Goal: Task Accomplishment & Management: Use online tool/utility

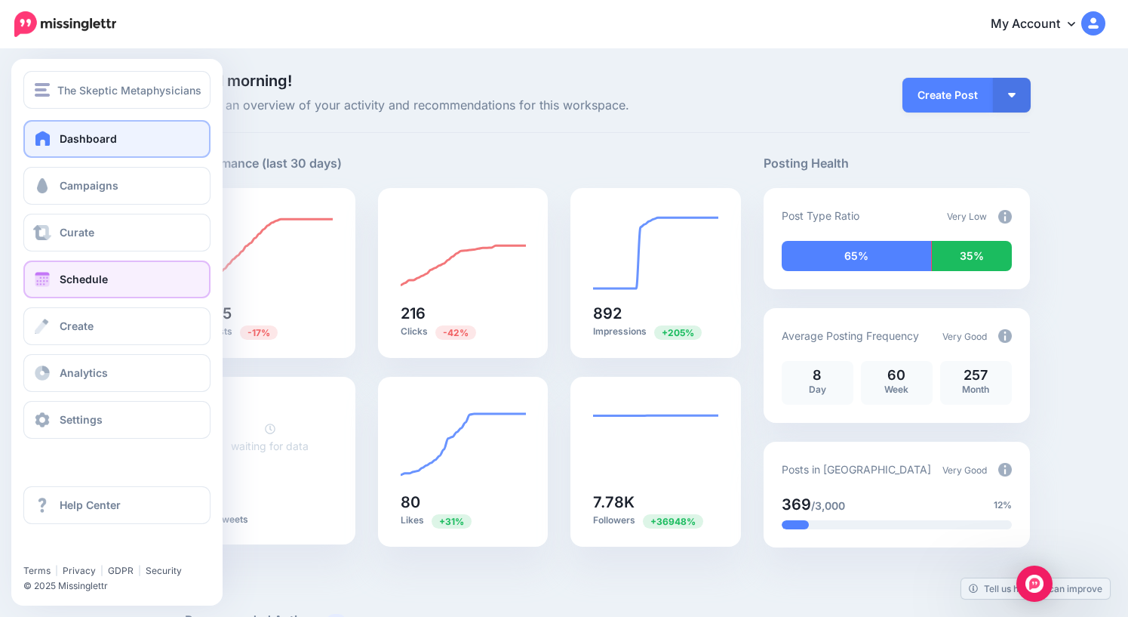
click at [91, 282] on span "Schedule" at bounding box center [84, 278] width 48 height 13
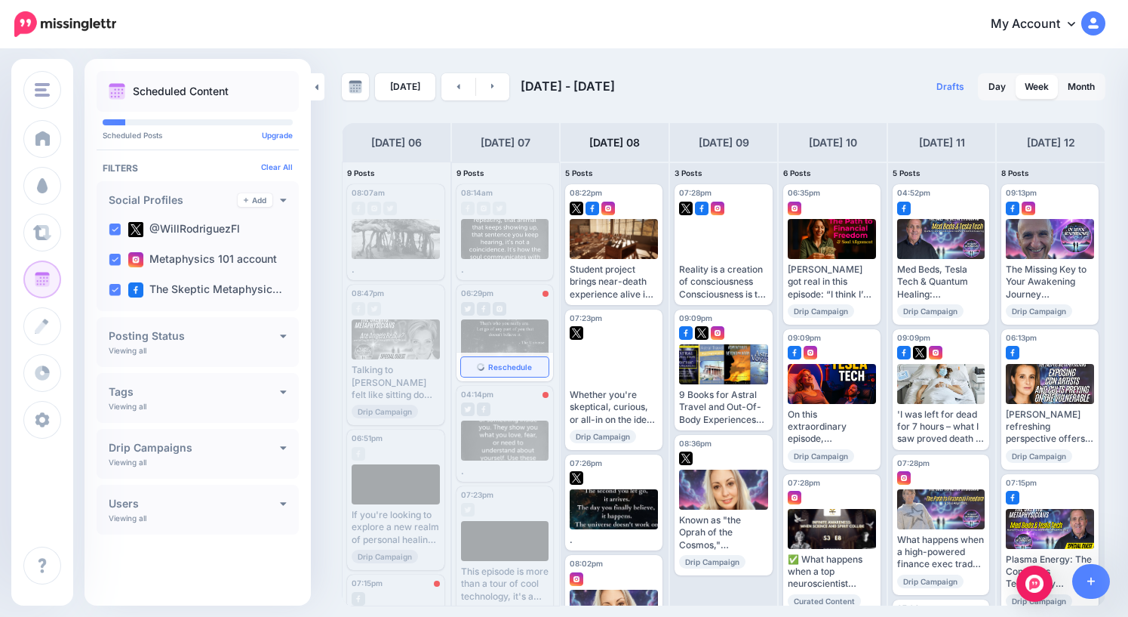
click at [507, 367] on span "Reschedule" at bounding box center [510, 367] width 44 height 8
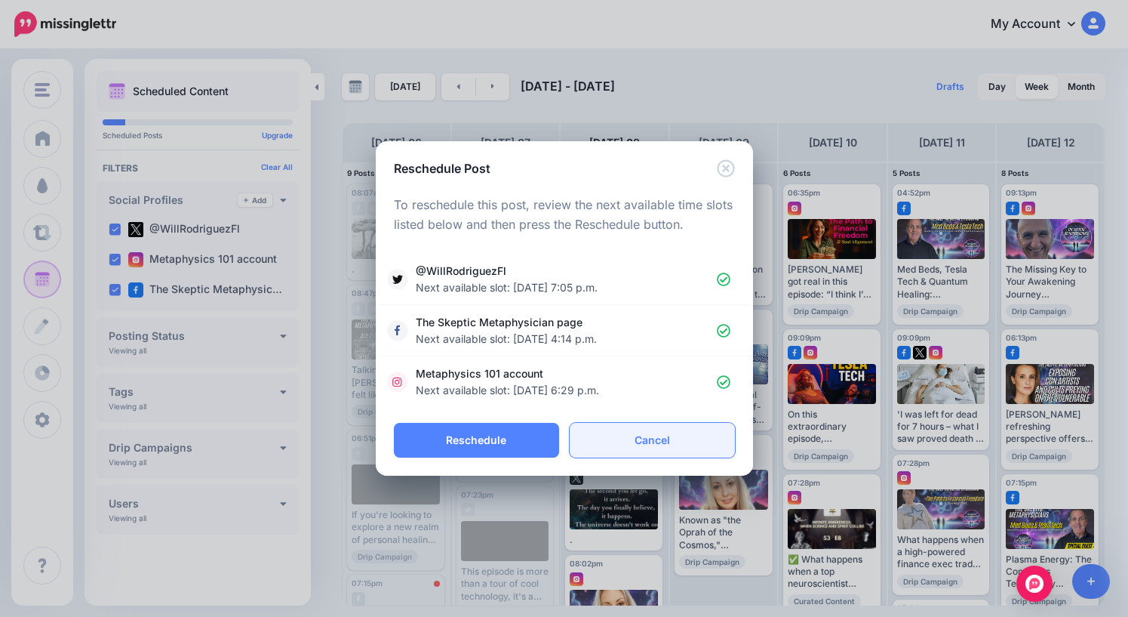
click at [623, 441] on link "Cancel" at bounding box center [652, 440] width 165 height 35
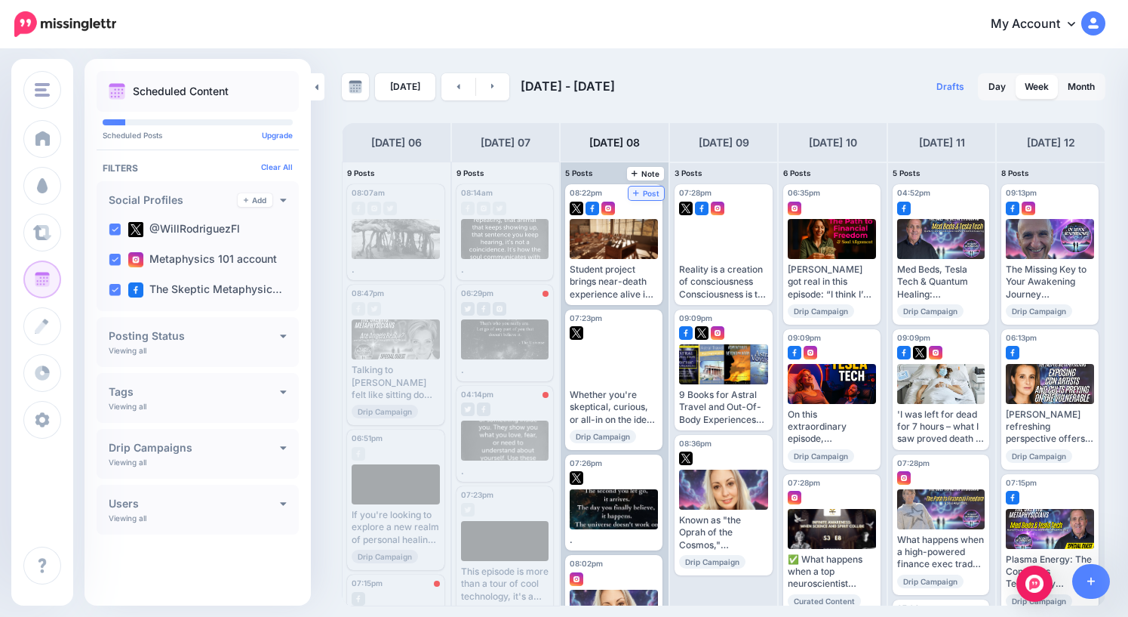
click at [651, 195] on span "Post" at bounding box center [646, 193] width 26 height 8
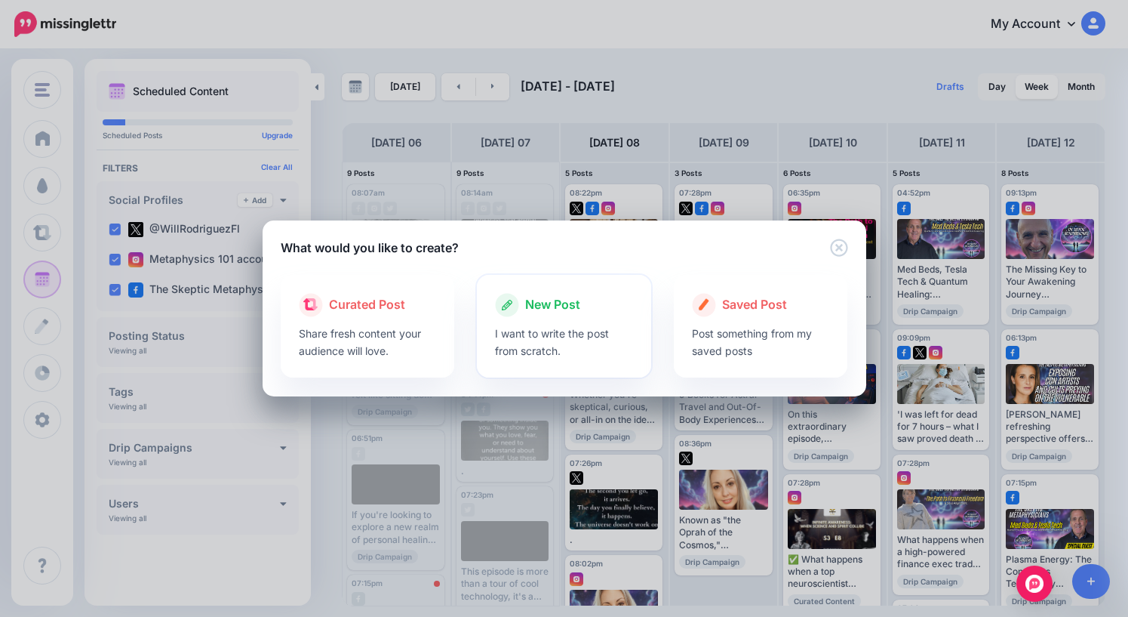
click at [562, 305] on span "New Post" at bounding box center [552, 305] width 55 height 20
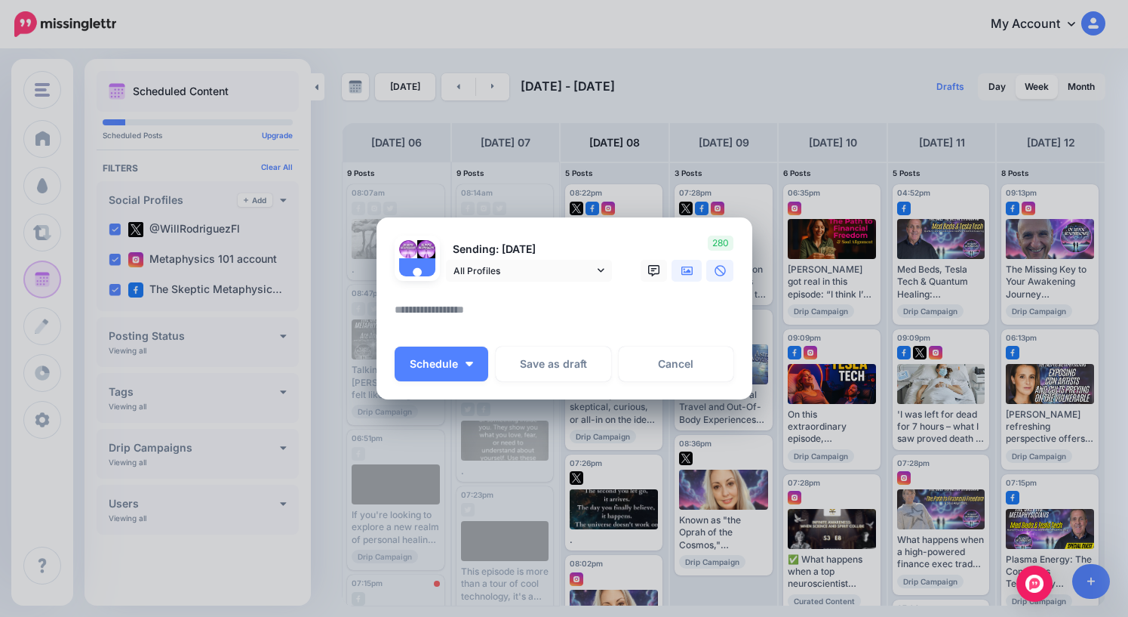
click at [688, 275] on icon at bounding box center [688, 270] width 12 height 9
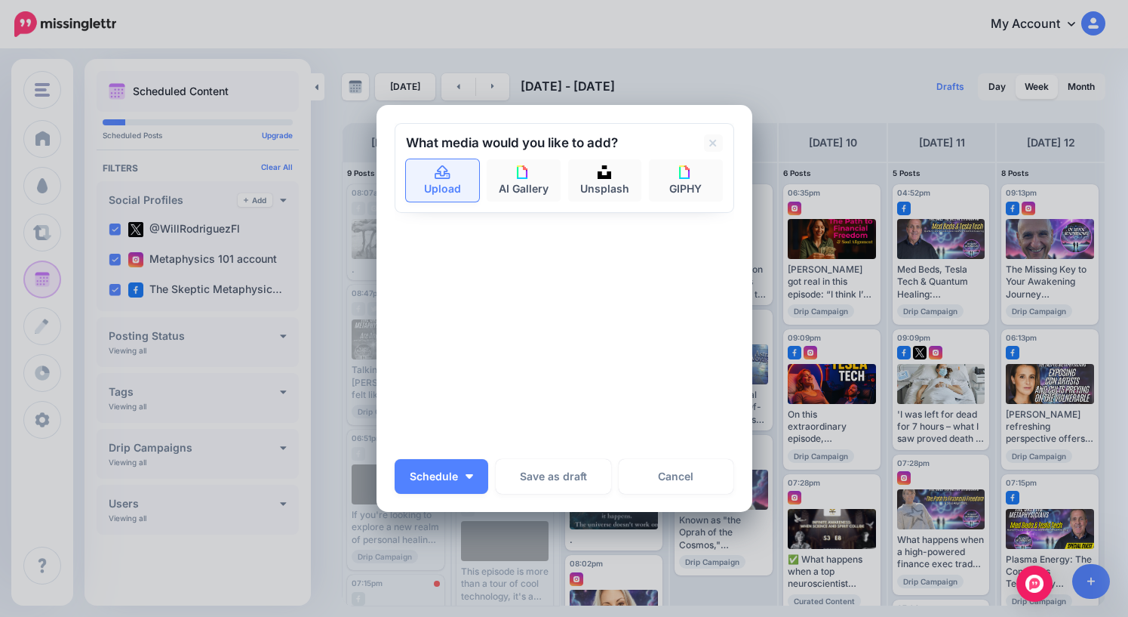
click at [434, 183] on link "Upload" at bounding box center [443, 180] width 74 height 42
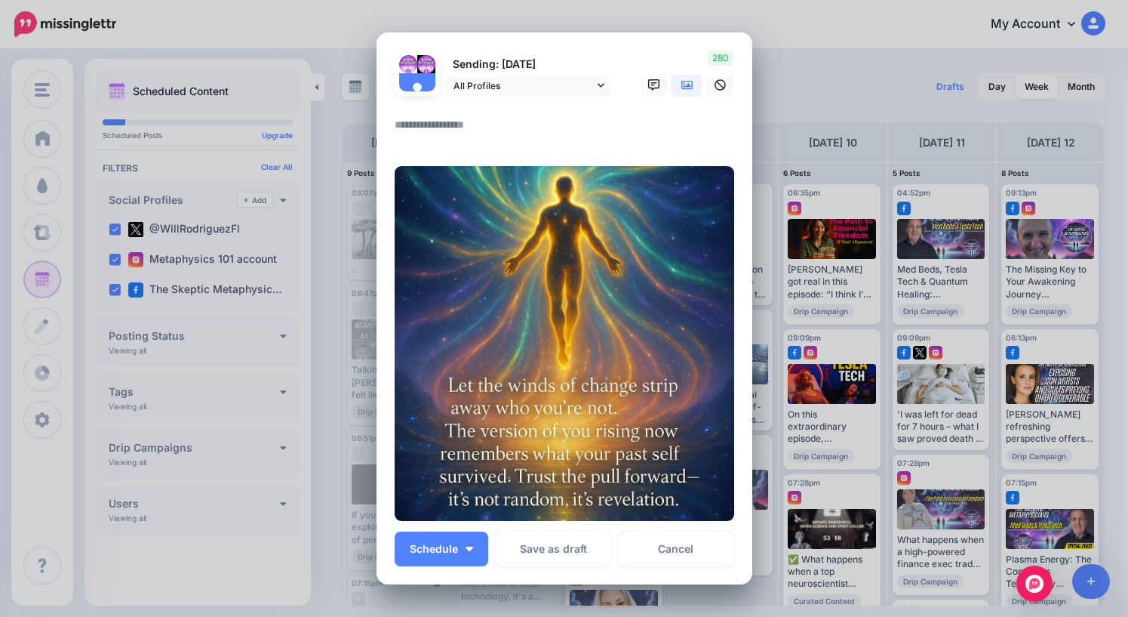
click at [466, 134] on textarea at bounding box center [568, 129] width 347 height 29
type textarea "*"
click at [442, 547] on span "Schedule" at bounding box center [434, 548] width 48 height 11
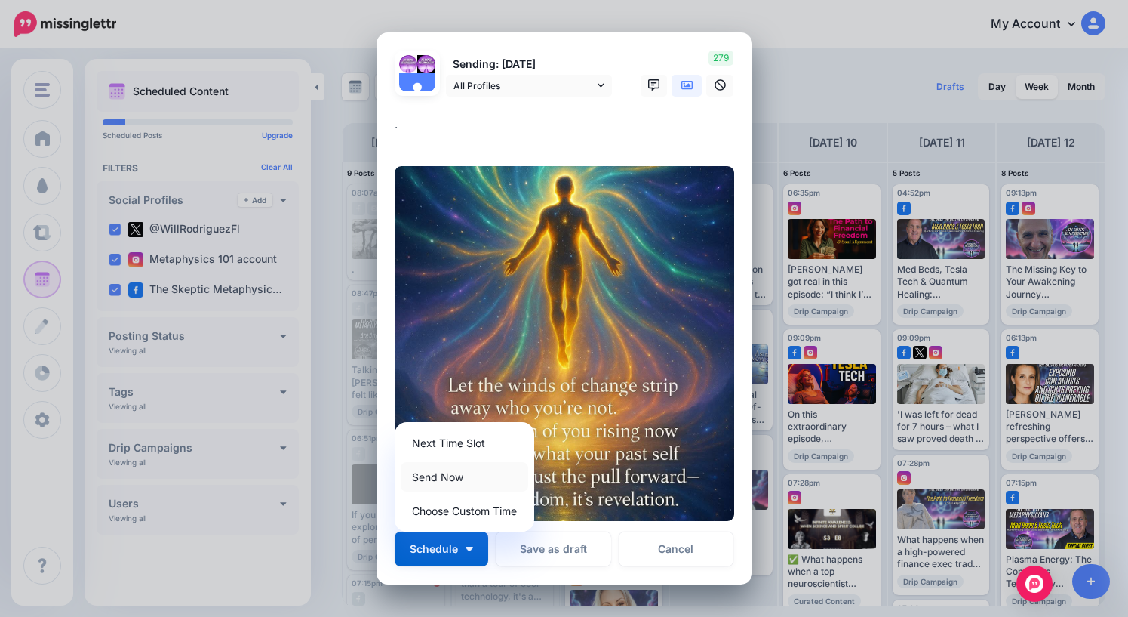
click at [448, 483] on link "Send Now" at bounding box center [465, 476] width 128 height 29
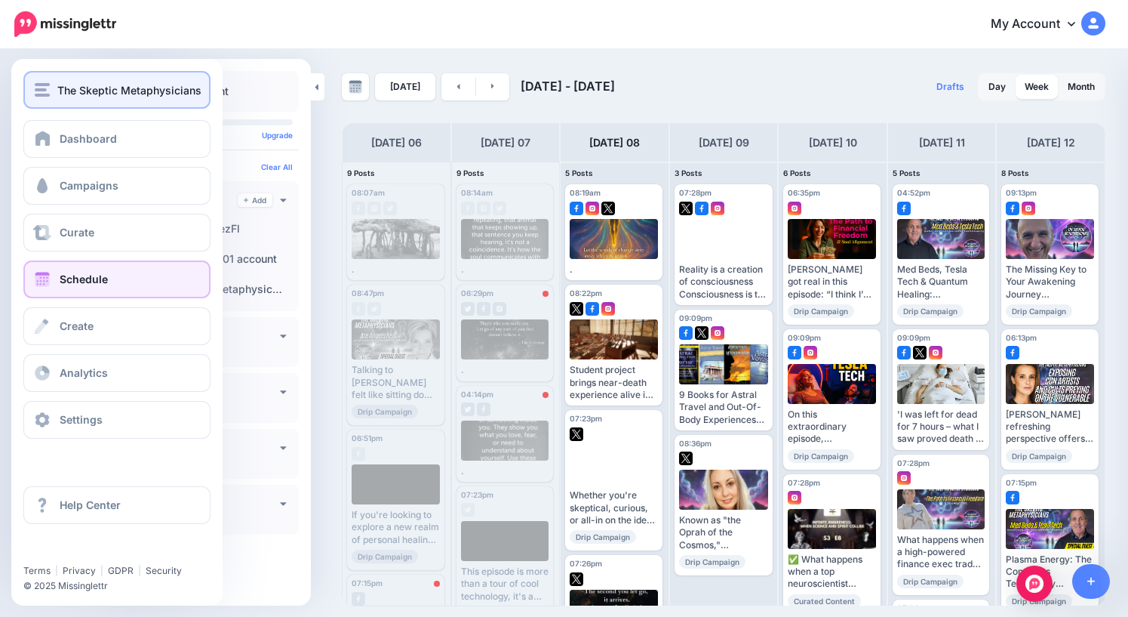
click at [55, 88] on div "The Skeptic Metaphysicians" at bounding box center [117, 90] width 165 height 17
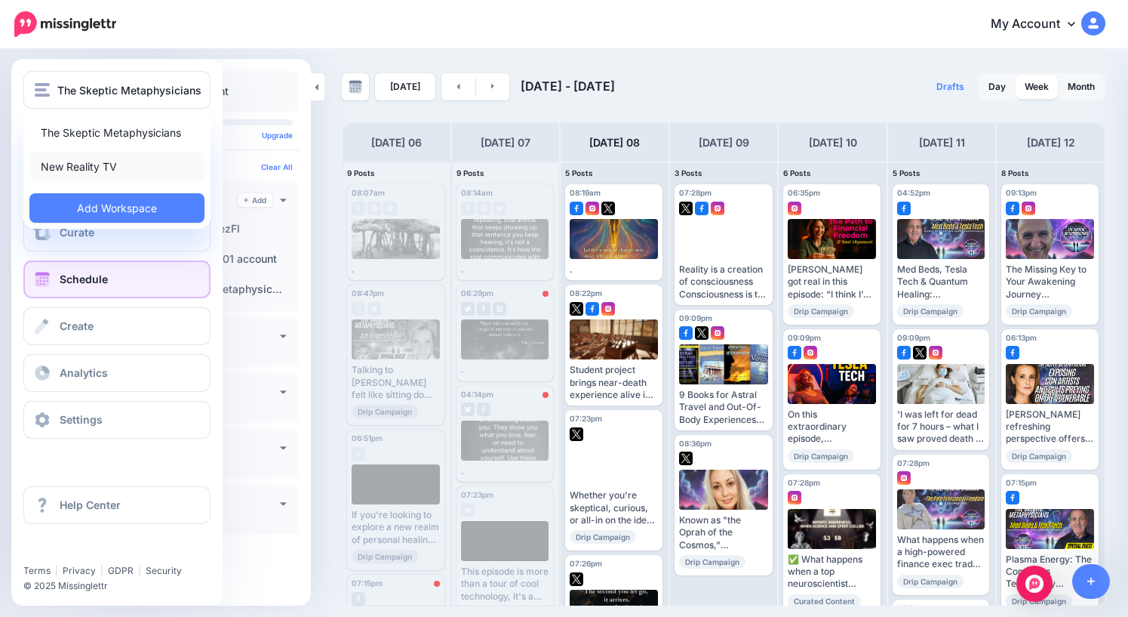
click at [67, 167] on link "New Reality TV" at bounding box center [116, 166] width 175 height 29
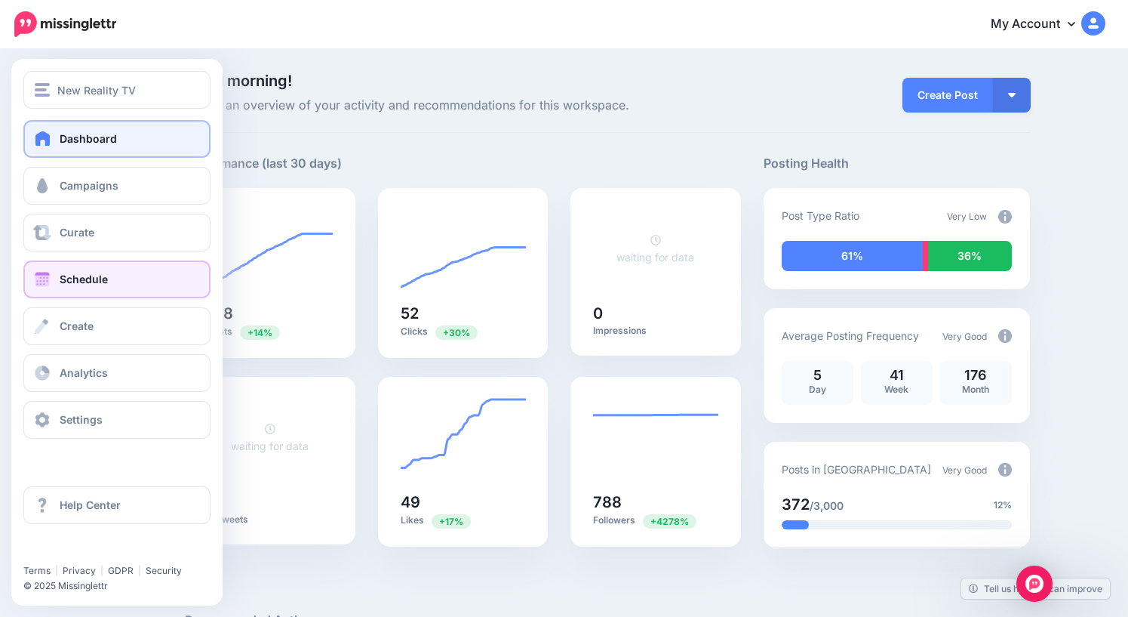
click at [90, 279] on span "Schedule" at bounding box center [84, 278] width 48 height 13
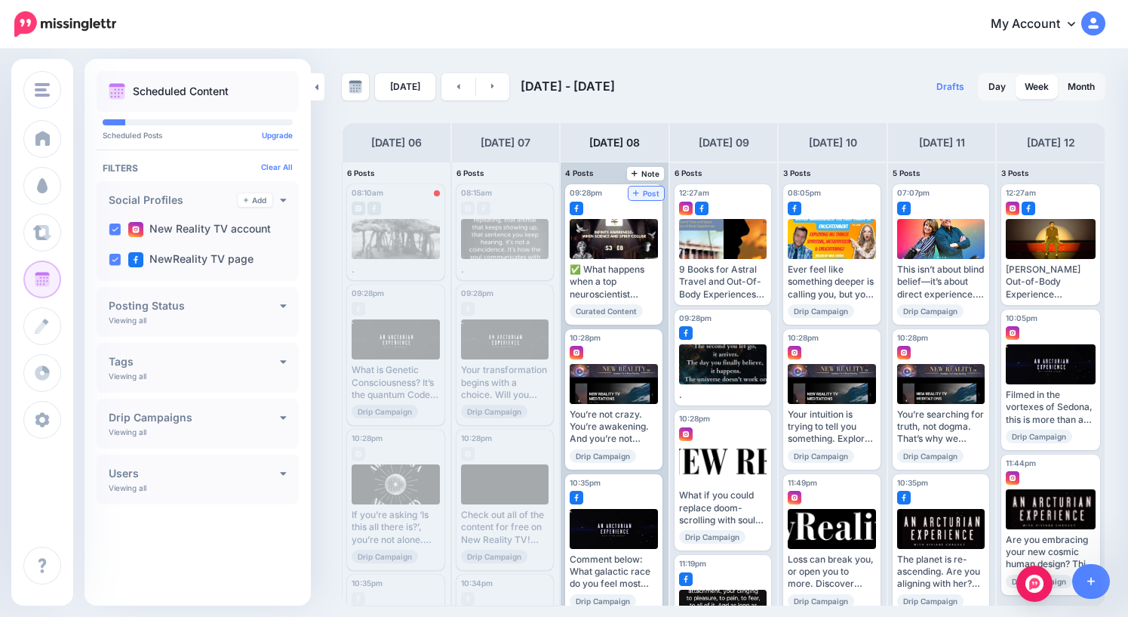
click at [652, 196] on span "Post" at bounding box center [646, 193] width 26 height 8
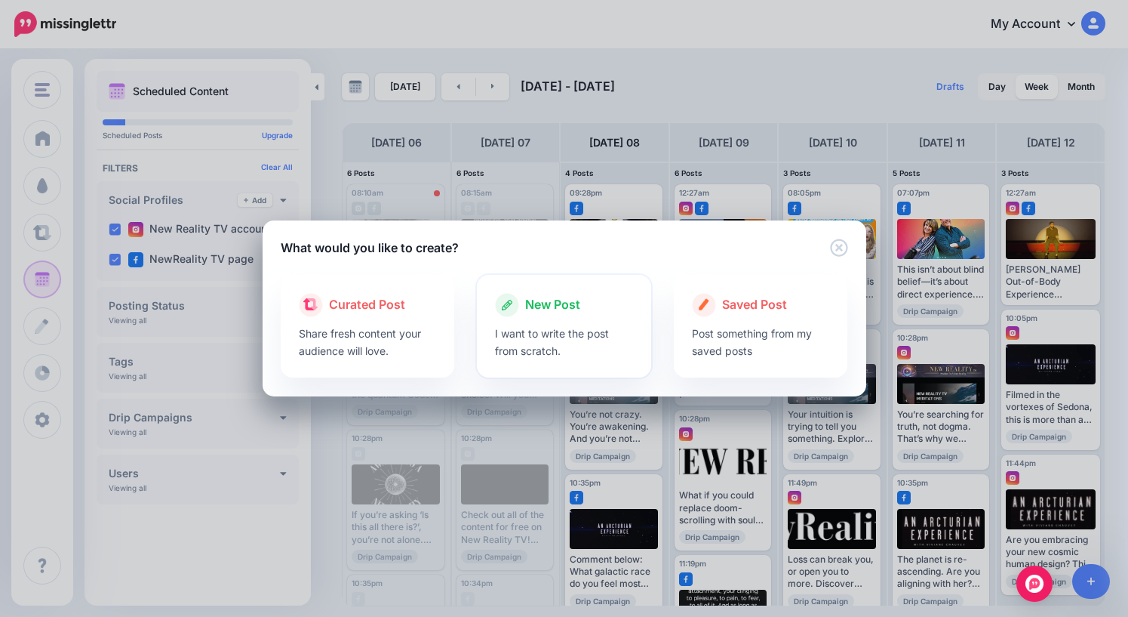
click at [548, 306] on span "New Post" at bounding box center [552, 305] width 55 height 20
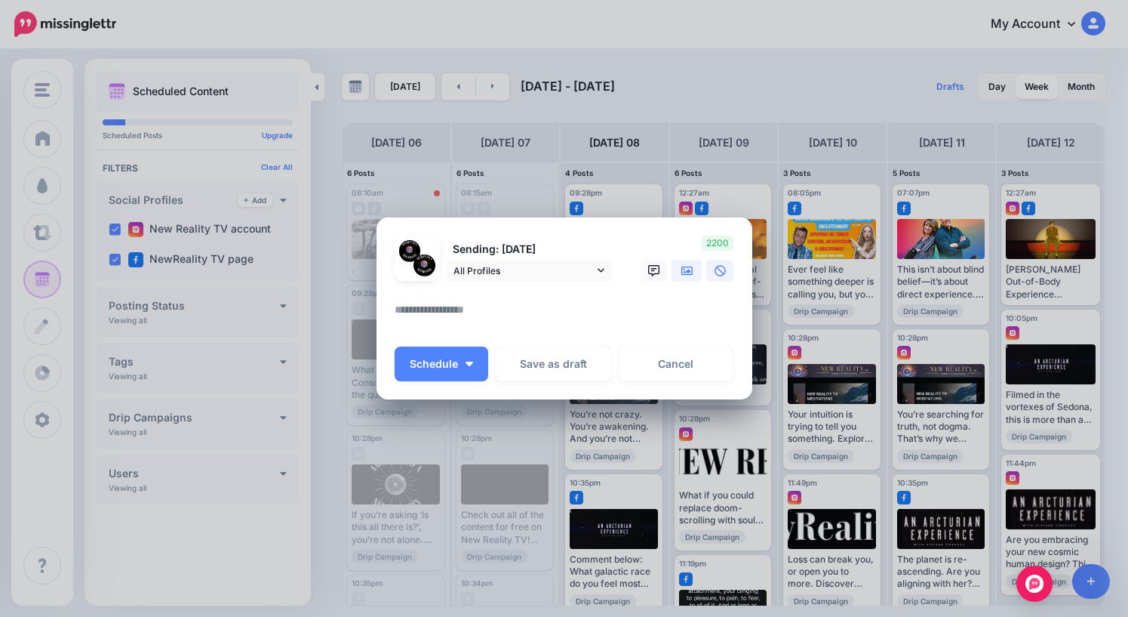
click at [687, 272] on icon at bounding box center [688, 271] width 12 height 12
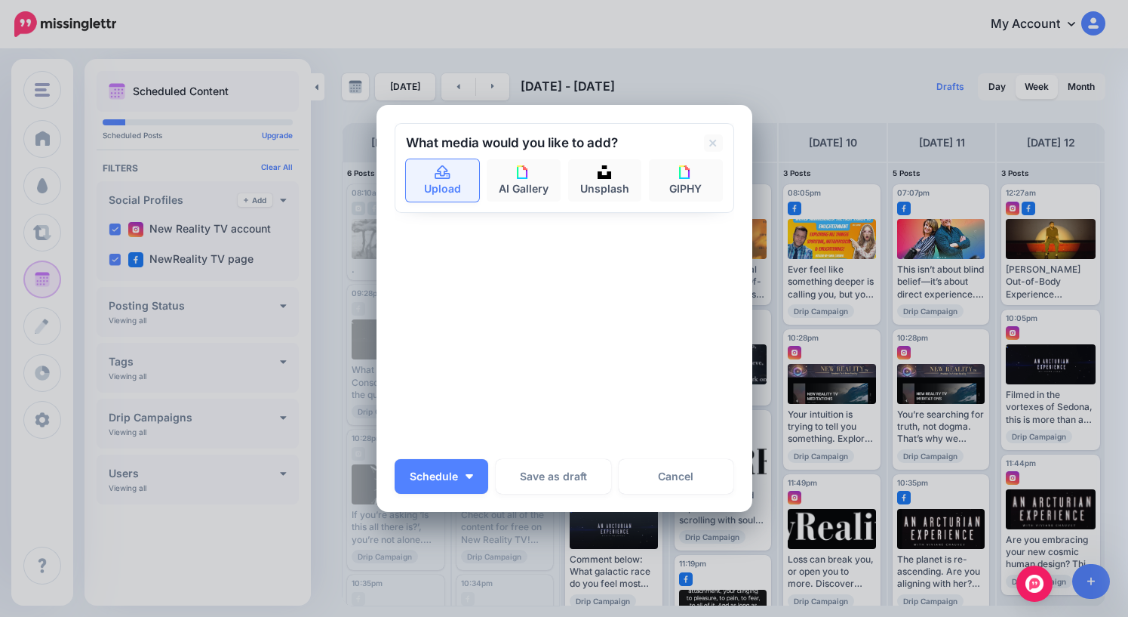
click at [439, 189] on link "Upload" at bounding box center [443, 180] width 74 height 42
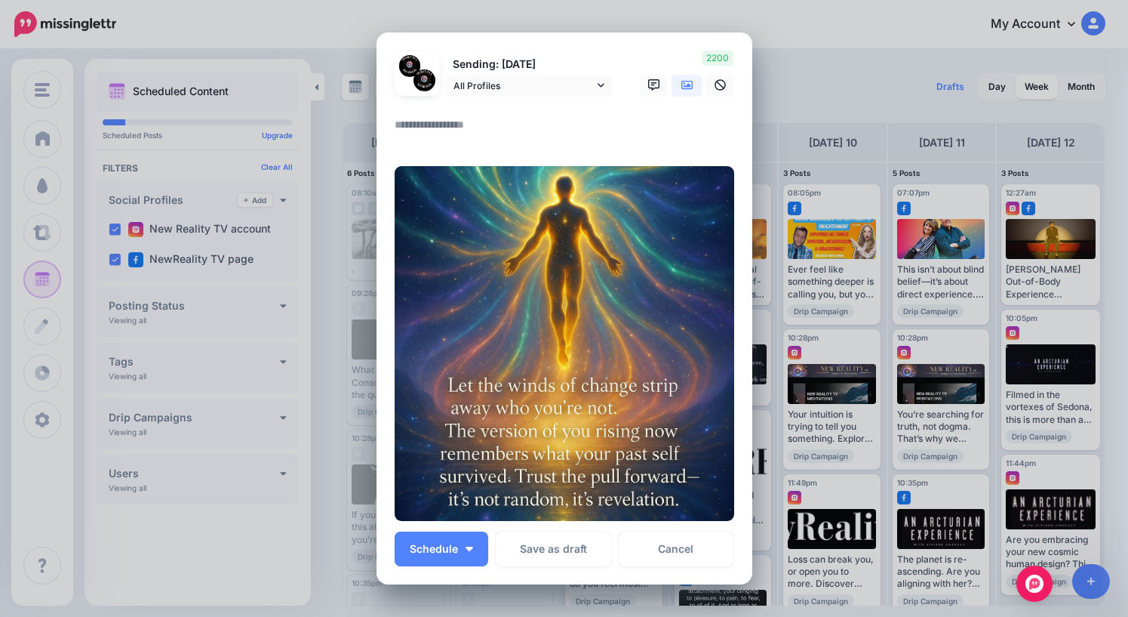
click at [468, 125] on textarea at bounding box center [568, 129] width 347 height 29
type textarea "*"
click at [451, 553] on span "Schedule" at bounding box center [434, 548] width 48 height 11
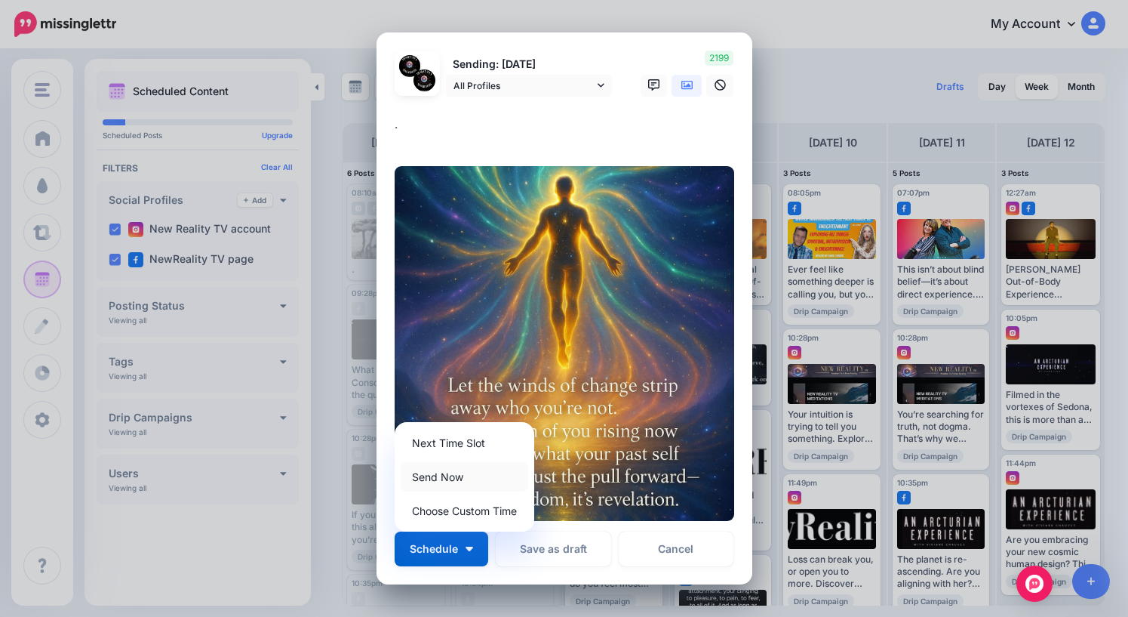
click at [448, 480] on link "Send Now" at bounding box center [465, 476] width 128 height 29
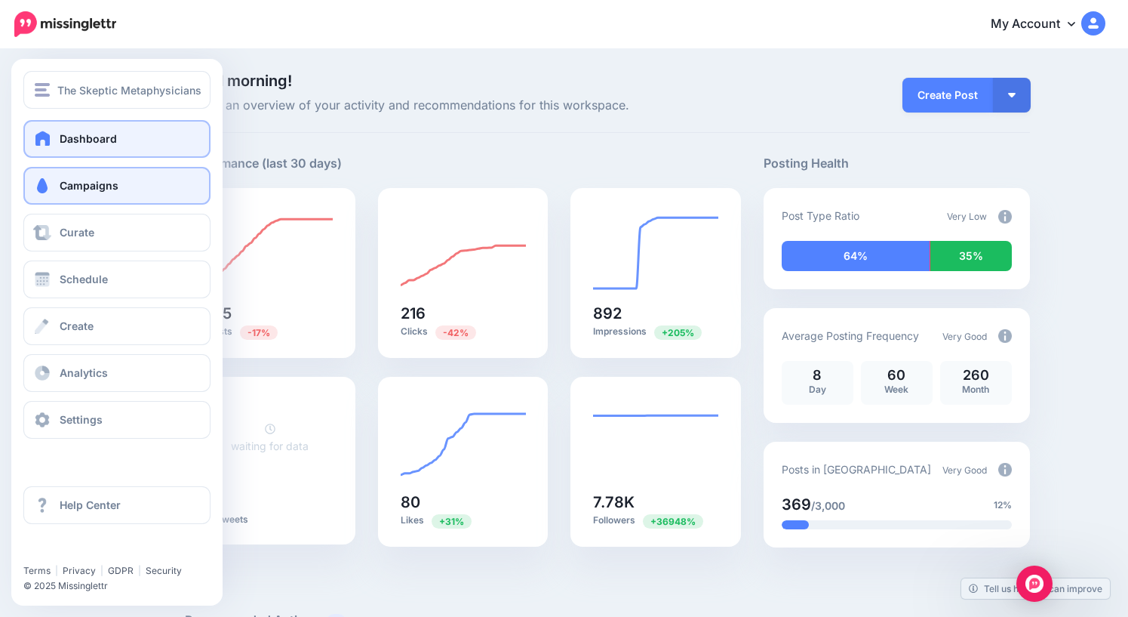
click at [76, 188] on span "Campaigns" at bounding box center [89, 185] width 59 height 13
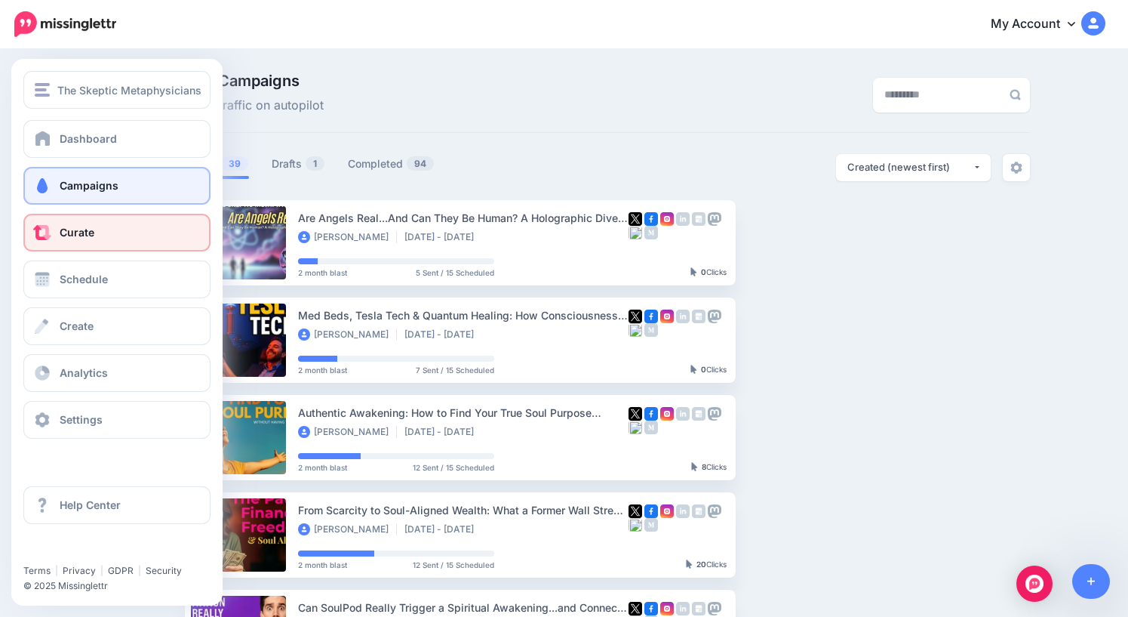
click at [88, 234] on span "Curate" at bounding box center [77, 232] width 35 height 13
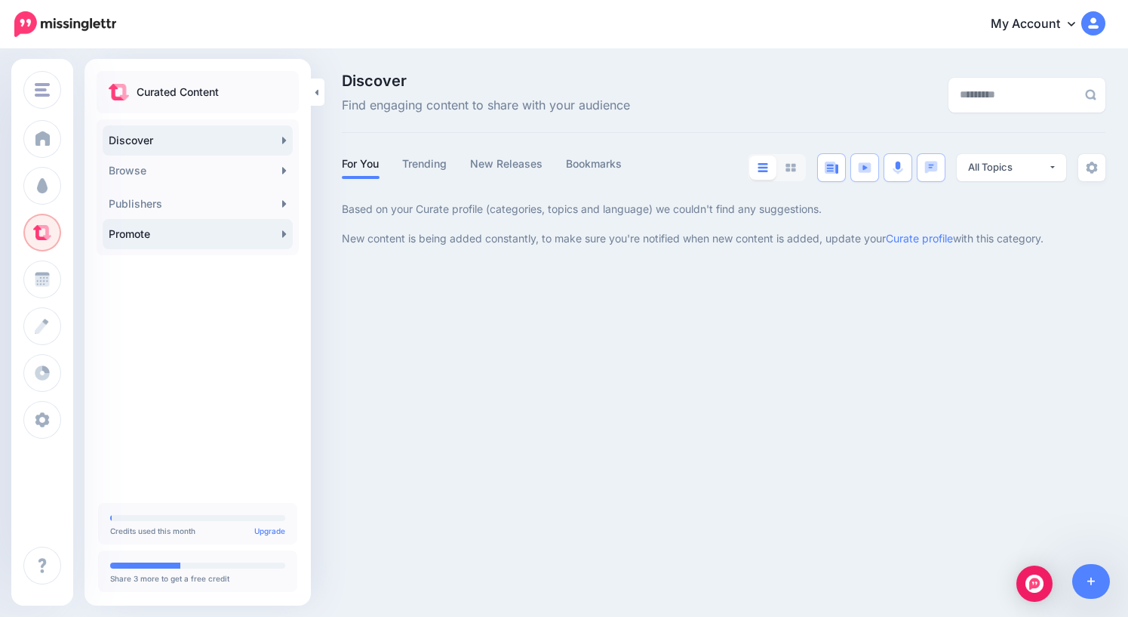
click at [205, 242] on link "Promote" at bounding box center [198, 234] width 190 height 30
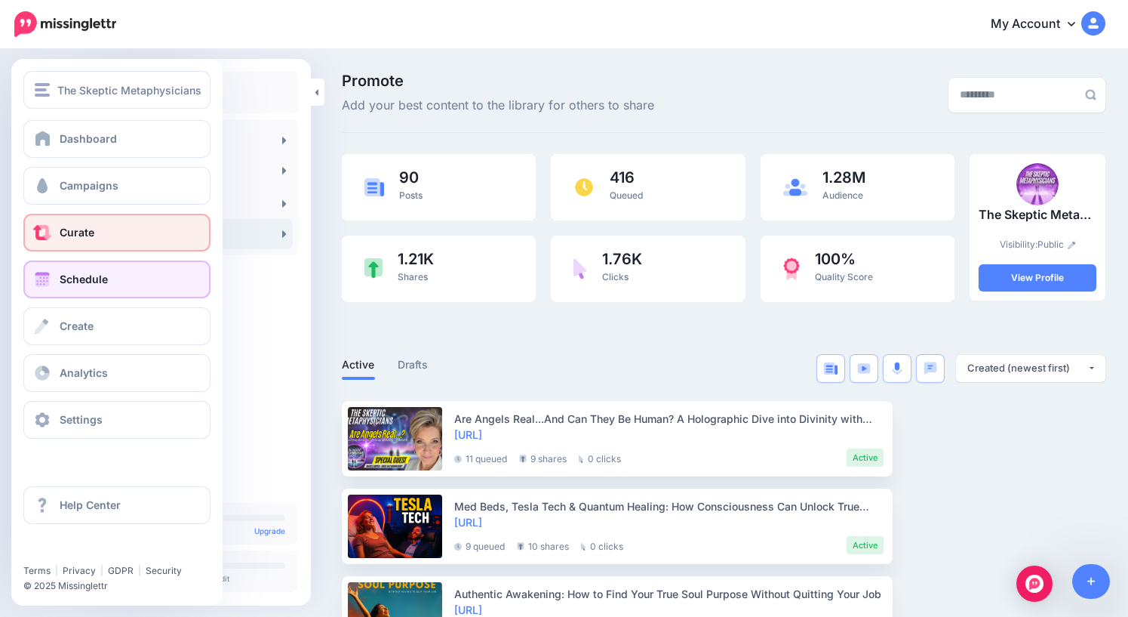
click at [72, 279] on span "Schedule" at bounding box center [84, 278] width 48 height 13
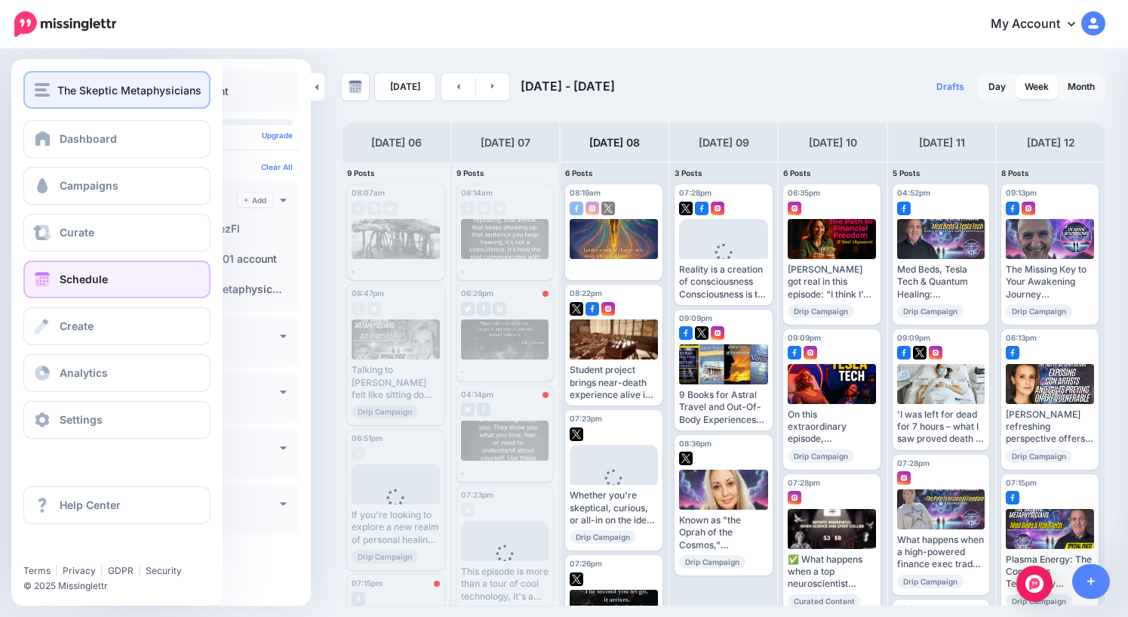
click at [66, 92] on span "The Skeptic Metaphysicians" at bounding box center [129, 90] width 144 height 17
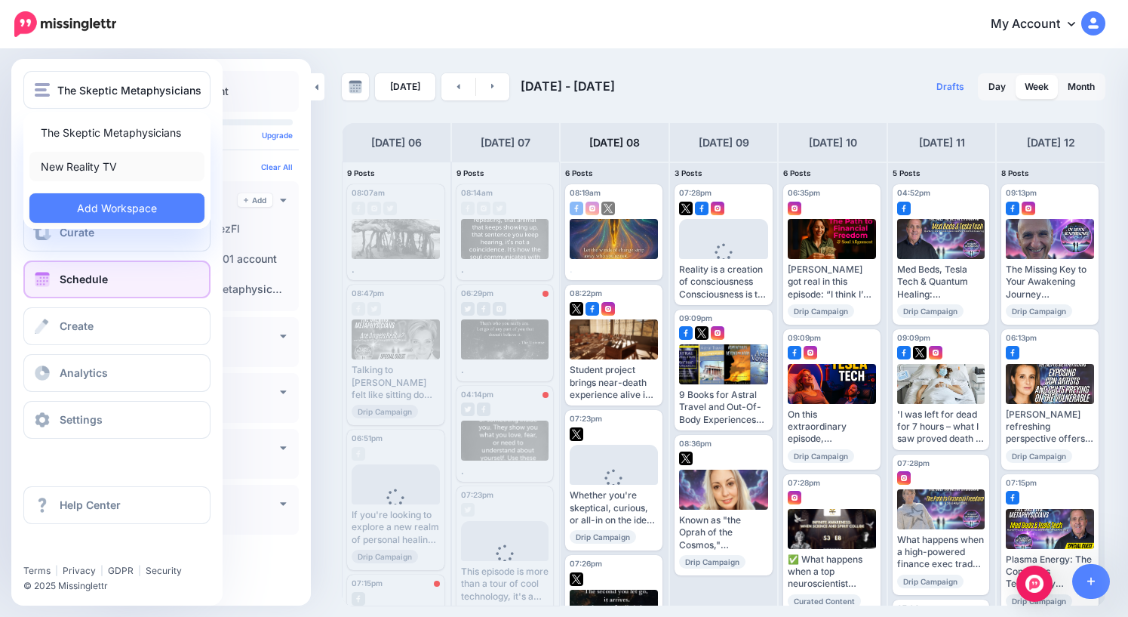
click at [81, 164] on link "New Reality TV" at bounding box center [116, 166] width 175 height 29
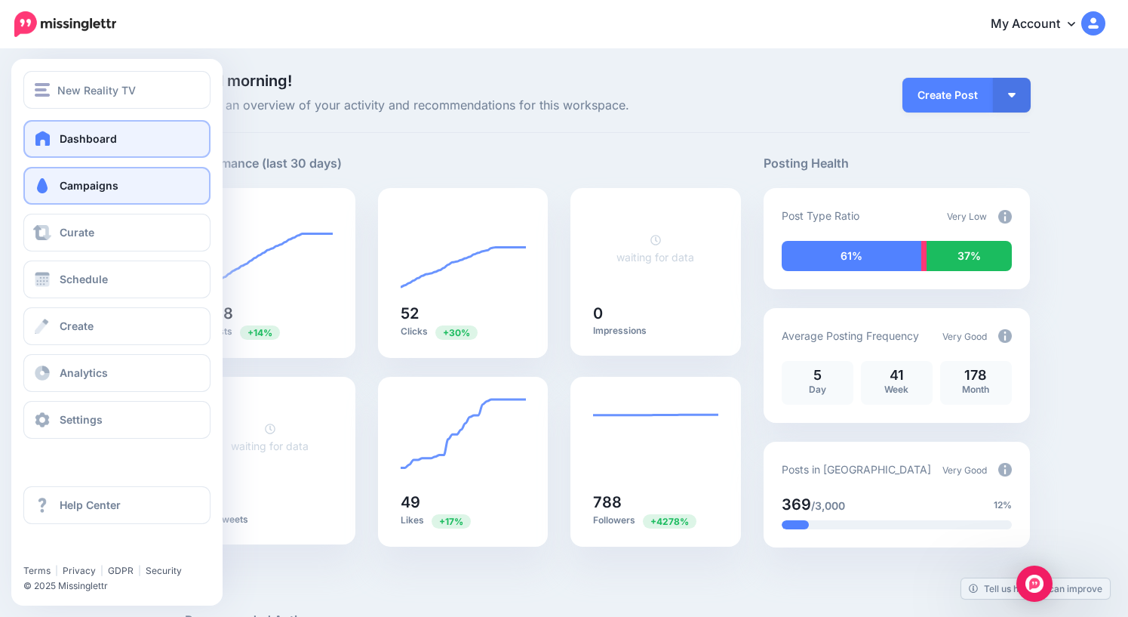
click at [79, 186] on span "Campaigns" at bounding box center [89, 185] width 59 height 13
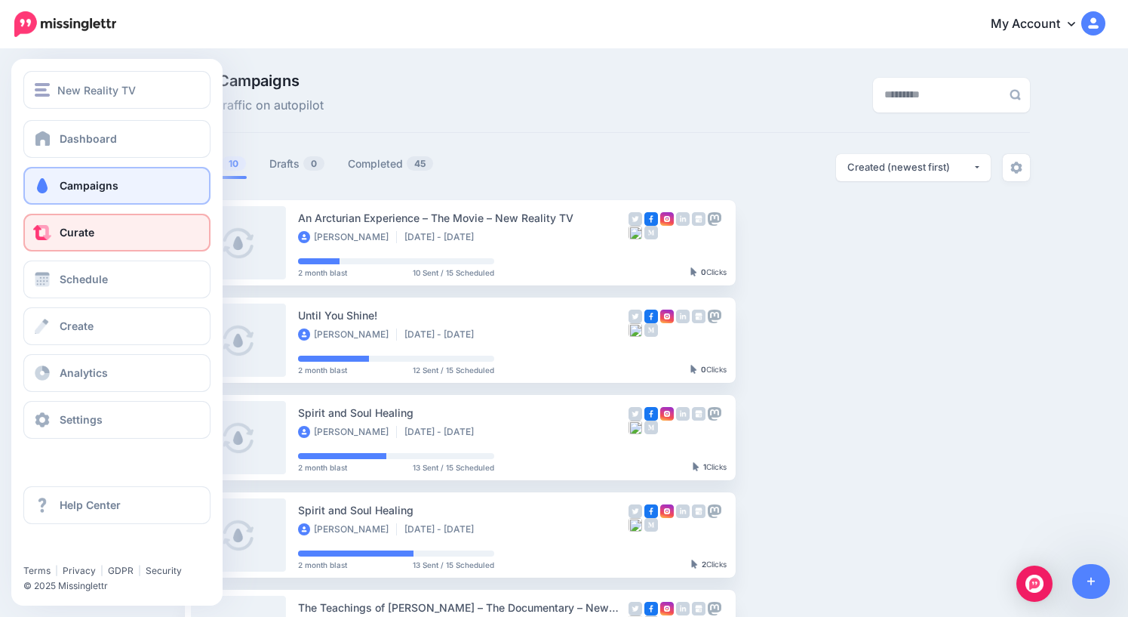
click at [84, 233] on span "Curate" at bounding box center [77, 232] width 35 height 13
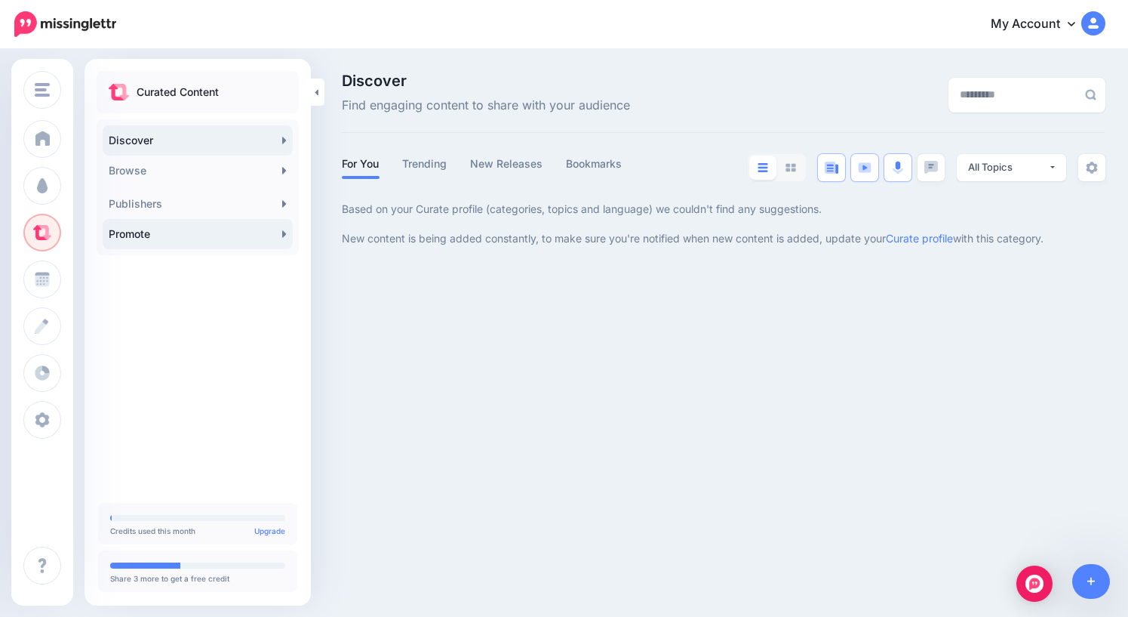
click at [227, 235] on link "Promote" at bounding box center [198, 234] width 190 height 30
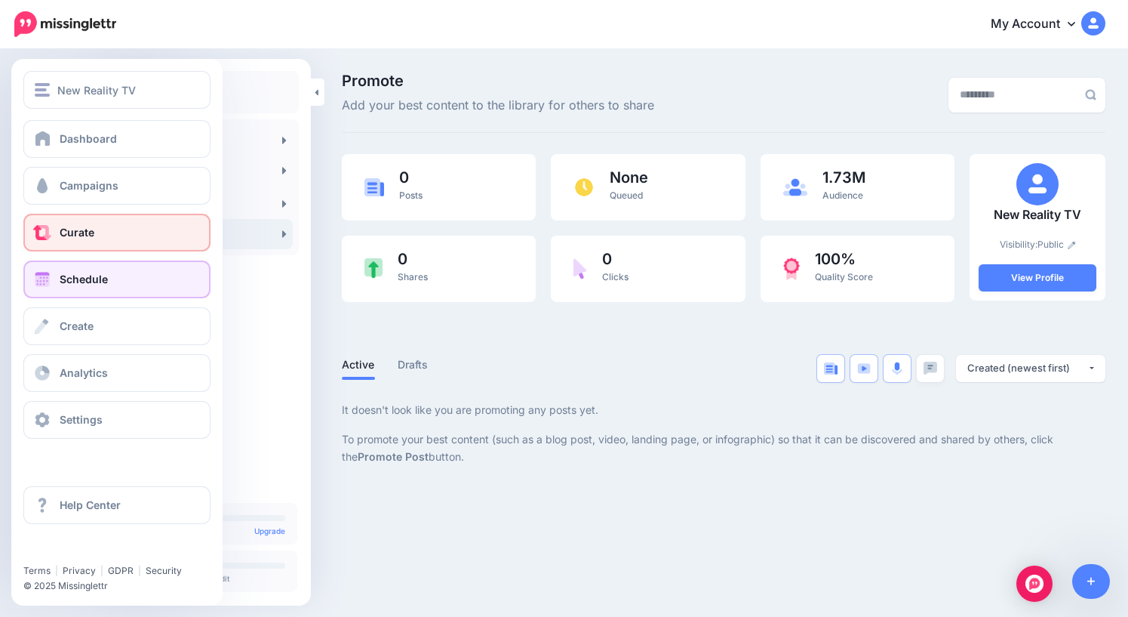
click at [86, 282] on span "Schedule" at bounding box center [84, 278] width 48 height 13
